Goal: Transaction & Acquisition: Purchase product/service

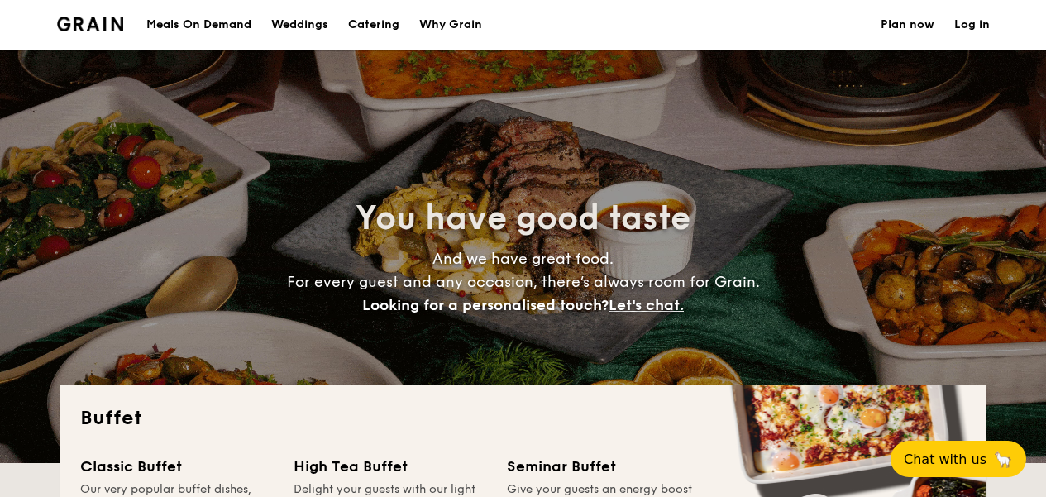
select select
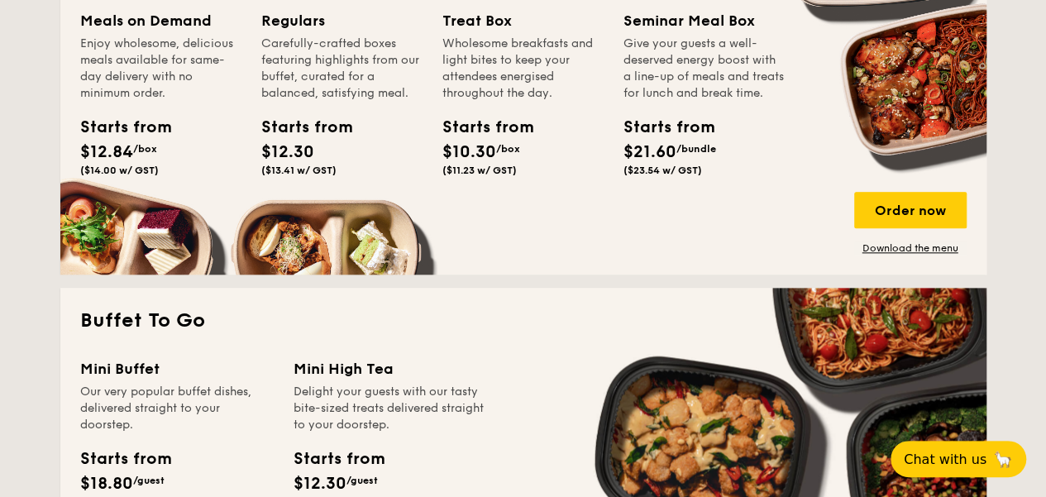
scroll to position [744, 0]
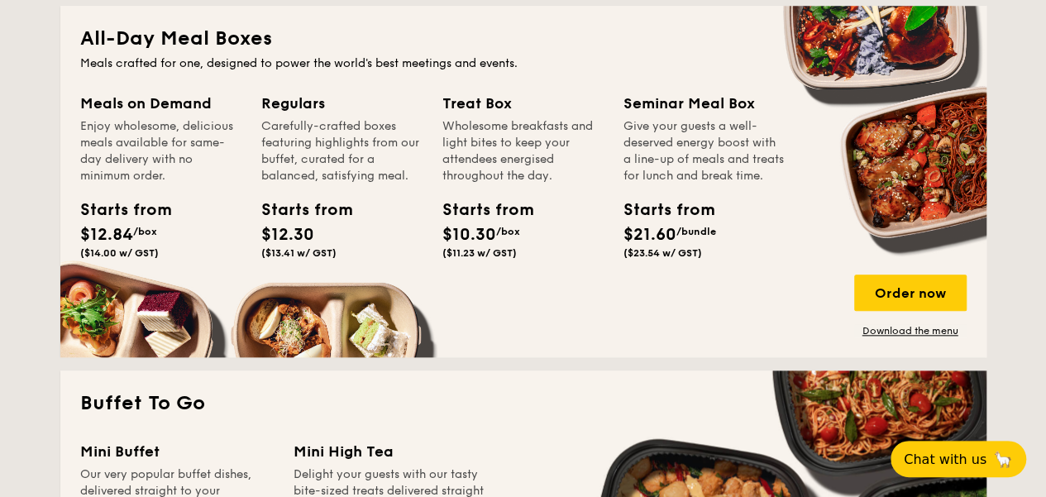
click at [177, 44] on h2 "All-Day Meal Boxes" at bounding box center [523, 39] width 886 height 26
click at [888, 291] on div "Order now" at bounding box center [910, 292] width 112 height 36
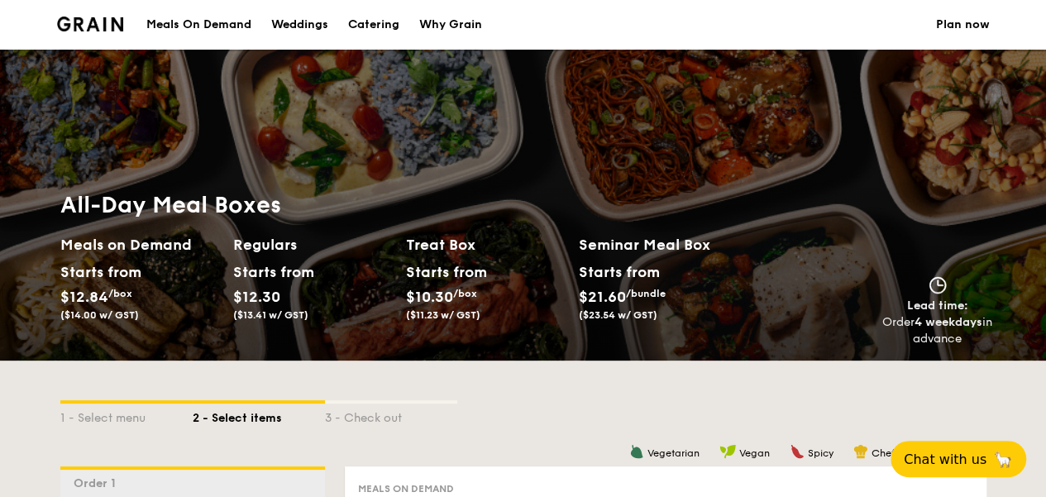
click at [363, 21] on div "Catering" at bounding box center [373, 25] width 51 height 50
select select
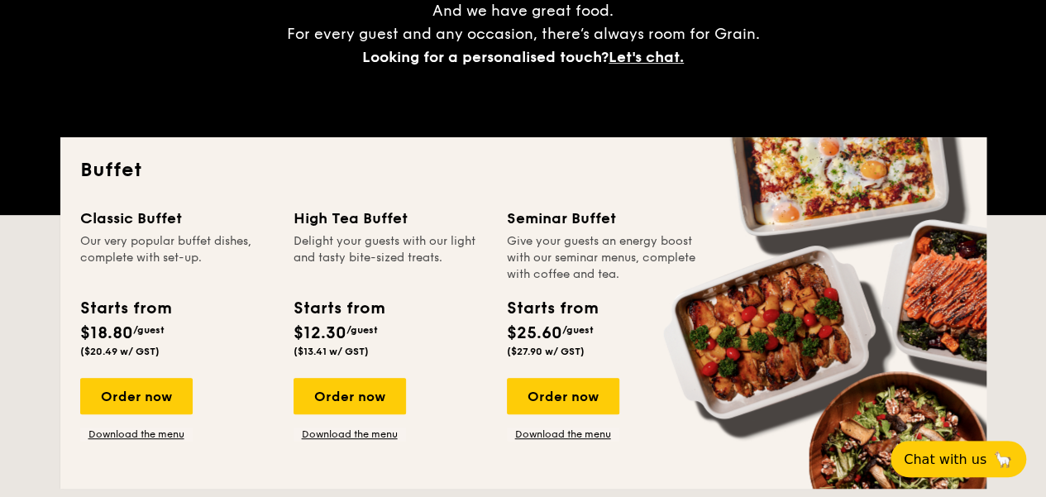
scroll to position [331, 0]
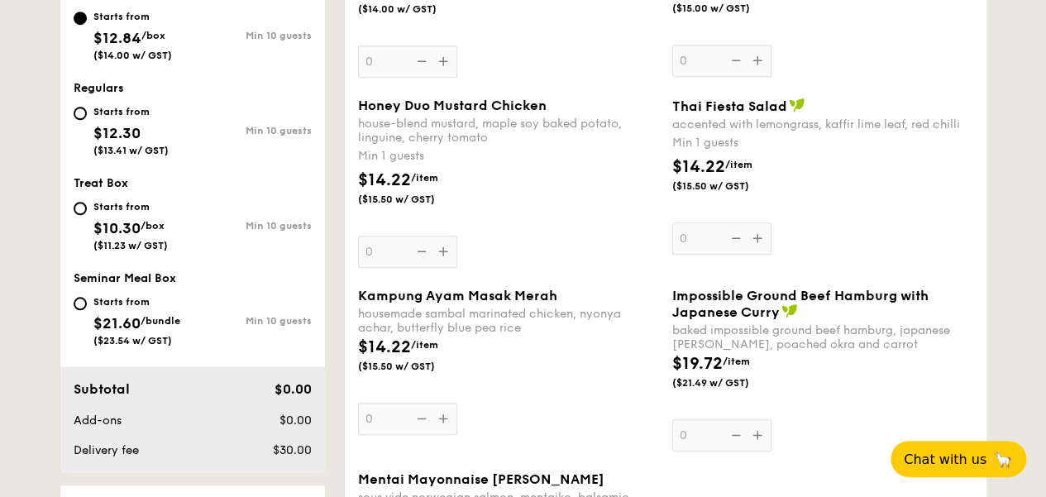
scroll to position [248, 0]
